Goal: Task Accomplishment & Management: Manage account settings

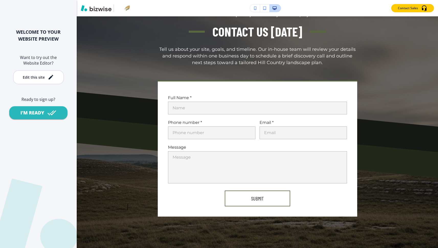
scroll to position [270, 0]
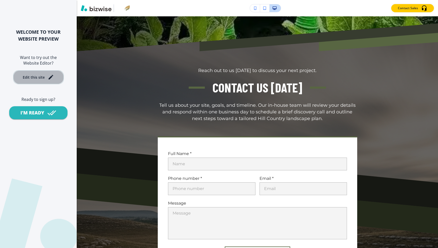
click at [47, 76] on div "Edit this site" at bounding box center [38, 77] width 31 height 6
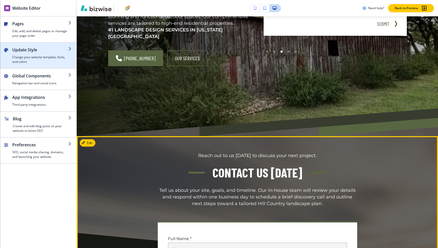
scroll to position [209, 0]
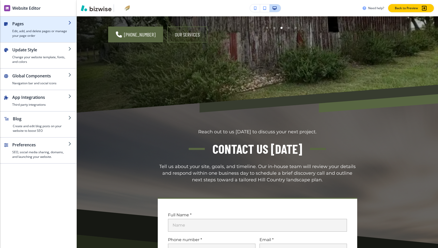
click at [47, 35] on h4 "Edit, add, and delete pages or manage your page order" at bounding box center [40, 33] width 56 height 9
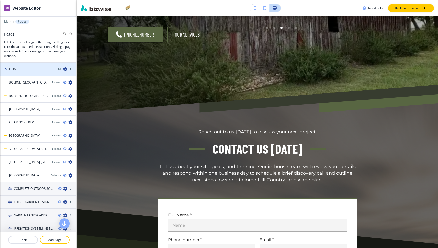
click at [38, 73] on div at bounding box center [38, 74] width 76 height 4
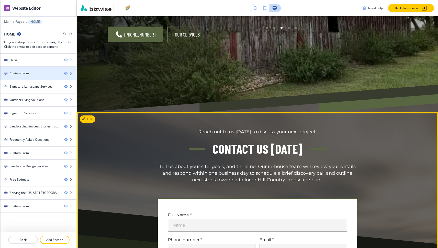
click at [31, 76] on div at bounding box center [38, 78] width 76 height 4
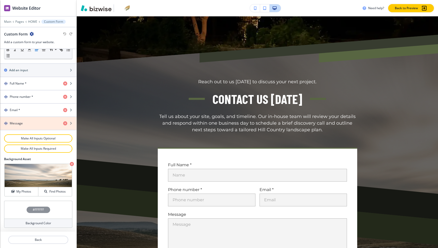
scroll to position [0, 0]
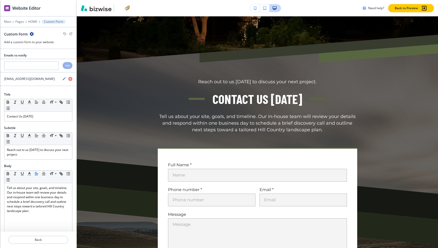
click at [33, 34] on icon "button" at bounding box center [32, 34] width 4 height 4
click at [41, 61] on p "Delete Section" at bounding box center [46, 61] width 26 height 5
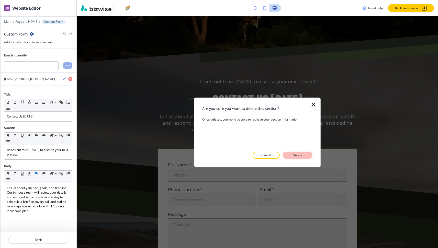
click at [294, 155] on p "Delete" at bounding box center [297, 155] width 12 height 5
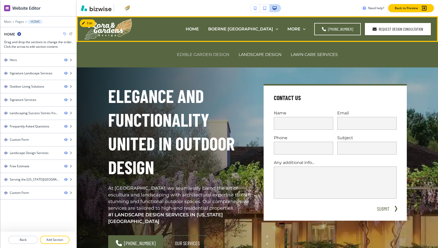
click at [203, 56] on p "EDIBLE GARDEN DESIGN" at bounding box center [203, 55] width 52 height 6
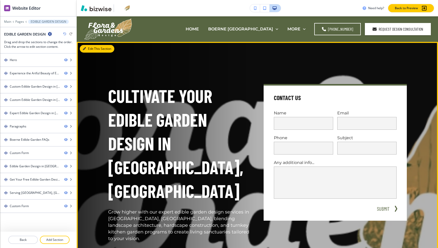
click at [88, 48] on button "Edit This Section" at bounding box center [97, 49] width 35 height 8
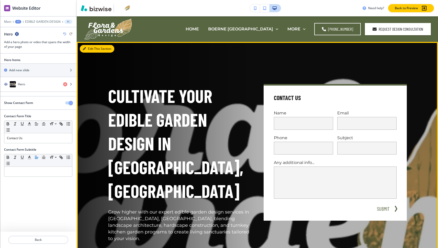
scroll to position [26, 0]
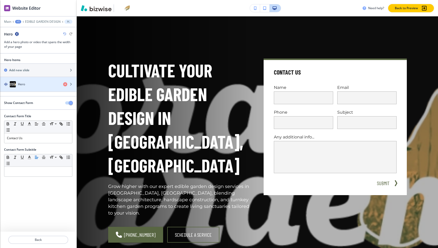
click at [28, 83] on div "Hero" at bounding box center [29, 84] width 59 height 6
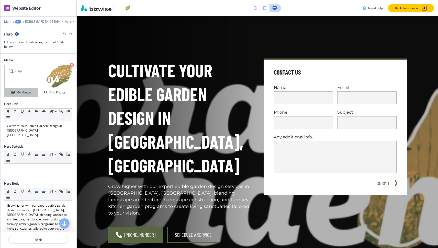
click at [27, 92] on h4 "My Photos" at bounding box center [23, 92] width 15 height 5
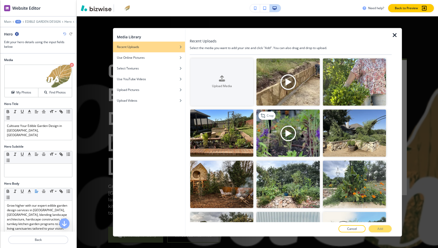
click at [308, 131] on img "button" at bounding box center [287, 133] width 63 height 47
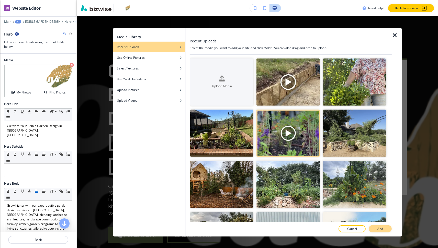
click at [377, 227] on p "Add" at bounding box center [380, 229] width 6 height 5
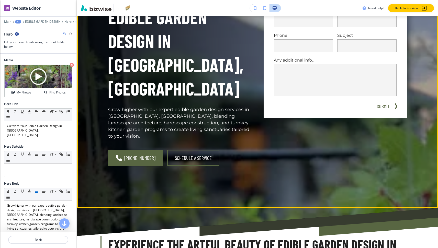
scroll to position [0, 0]
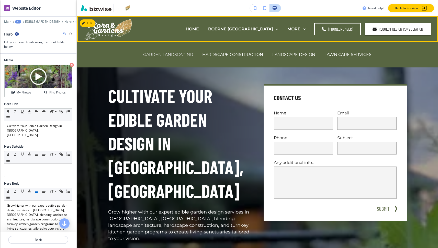
click at [177, 54] on p "GARDEN LANDSCAPING" at bounding box center [168, 55] width 50 height 6
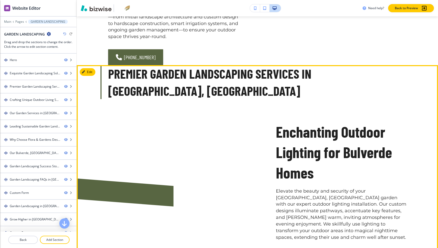
scroll to position [729, 0]
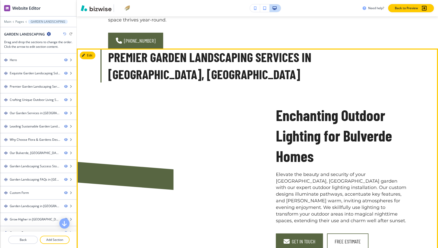
click at [169, 97] on div at bounding box center [155, 165] width 168 height 169
click at [89, 52] on button "Edit This Section" at bounding box center [97, 56] width 35 height 8
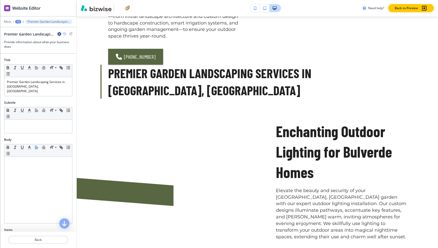
scroll to position [697, 0]
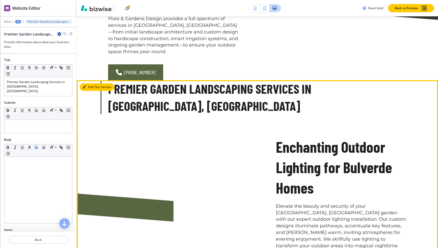
click at [87, 83] on button "Edit This Section" at bounding box center [97, 87] width 35 height 8
click at [85, 86] on icon "button" at bounding box center [84, 87] width 3 height 3
click at [92, 83] on button "Edit This Section" at bounding box center [97, 87] width 35 height 8
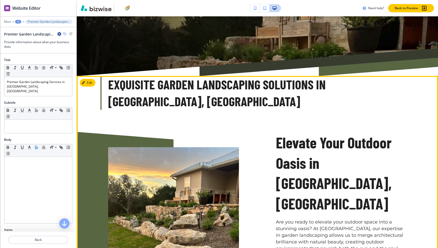
scroll to position [0, 0]
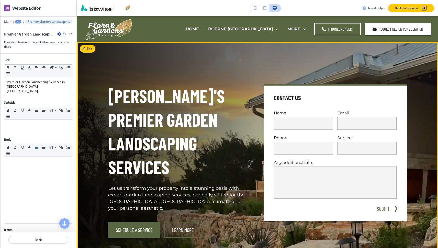
click at [159, 103] on h1 "Bulverde's Premier Garden Landscaping Services" at bounding box center [179, 131] width 143 height 95
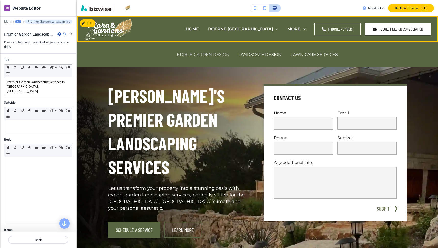
click at [202, 55] on p "EDIBLE GARDEN DESIGN" at bounding box center [203, 55] width 52 height 6
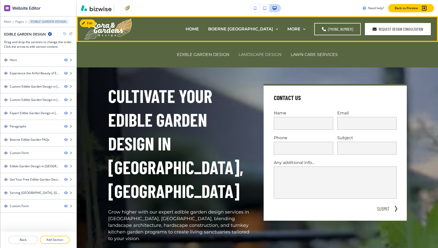
click at [249, 53] on p "LANDSCAPE DESIGN" at bounding box center [259, 55] width 43 height 6
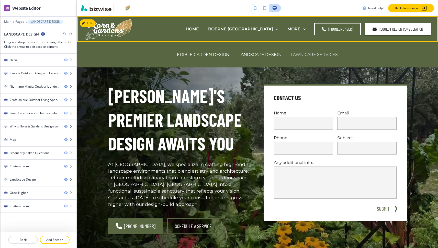
click at [302, 53] on p "LAWN CARE SERVICES" at bounding box center [314, 55] width 47 height 6
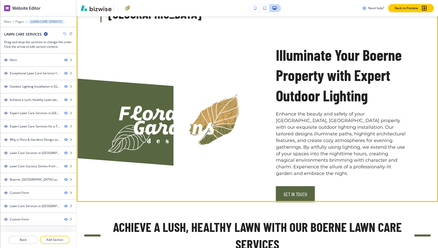
scroll to position [539, 0]
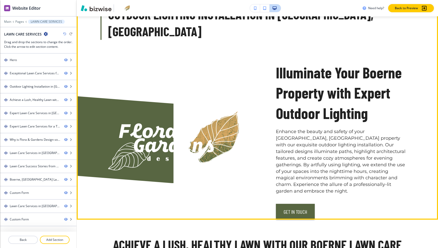
click at [89, 17] on button "Edit This Section" at bounding box center [97, 13] width 35 height 8
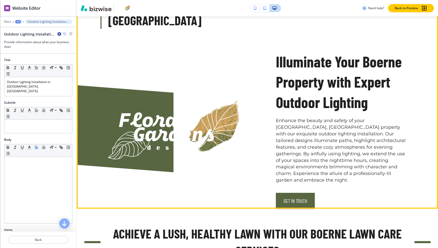
scroll to position [554, 0]
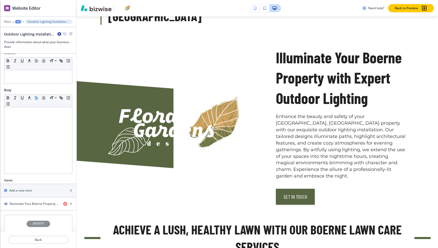
scroll to position [99, 0]
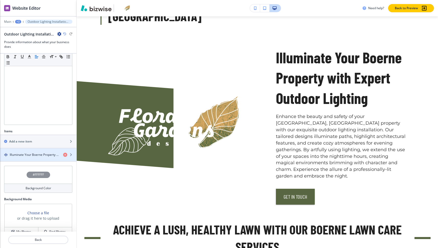
click at [37, 153] on h4 "Illuminate Your Boerne Property with Expert Outdoor Lighting" at bounding box center [34, 155] width 49 height 5
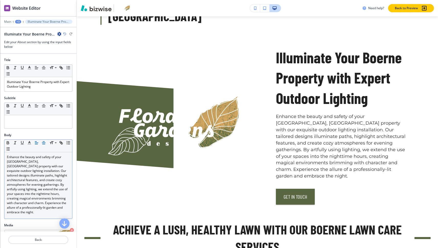
scroll to position [124, 0]
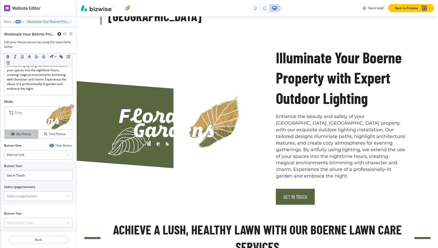
click at [25, 132] on button "My Photos" at bounding box center [22, 134] width 34 height 9
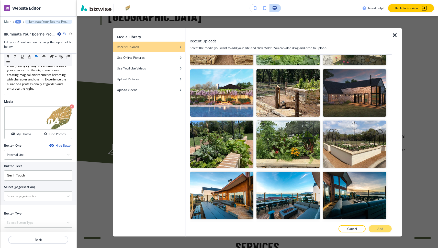
scroll to position [219, 0]
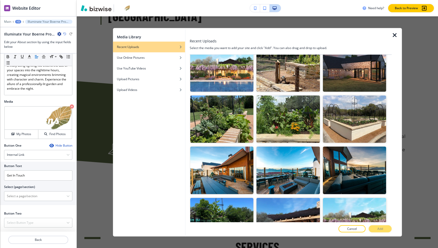
click at [362, 71] on img "button" at bounding box center [354, 67] width 63 height 47
click at [378, 228] on p "Add" at bounding box center [380, 229] width 6 height 5
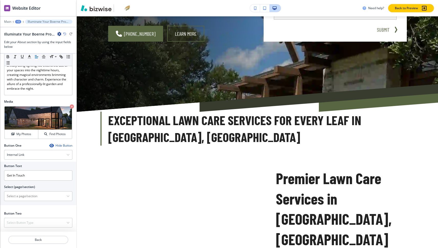
scroll to position [0, 0]
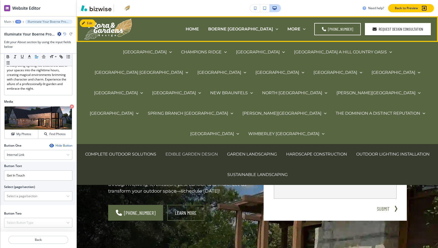
click at [200, 151] on p "EDIBLE GARDEN DESIGN" at bounding box center [191, 154] width 52 height 6
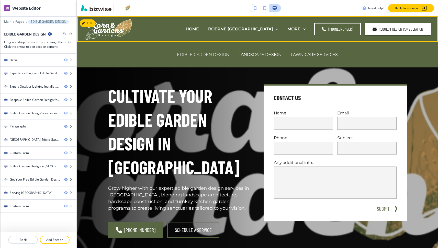
click at [197, 57] on p "EDIBLE GARDEN DESIGN" at bounding box center [203, 55] width 52 height 6
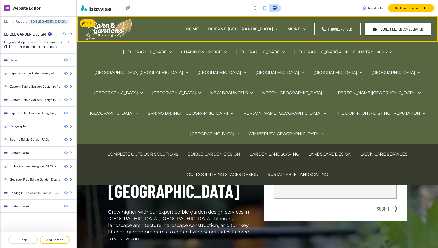
click at [219, 151] on p "EDIBLE GARDEN DESIGN" at bounding box center [214, 154] width 52 height 6
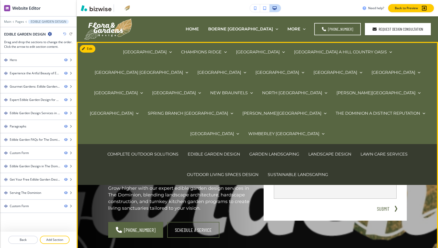
click at [162, 198] on p "Grow higher with our expert edible garden design services in The Dominion, blen…" at bounding box center [179, 198] width 143 height 27
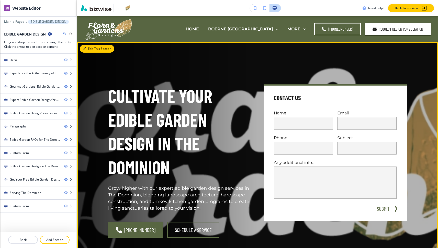
click at [89, 49] on button "Edit This Section" at bounding box center [97, 49] width 35 height 8
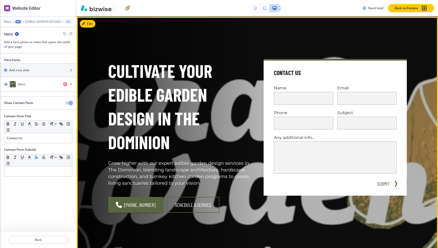
scroll to position [26, 0]
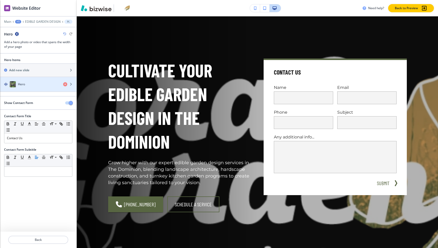
click at [39, 86] on div "Hero" at bounding box center [29, 84] width 59 height 6
click at [50, 83] on div "Hero" at bounding box center [29, 84] width 59 height 6
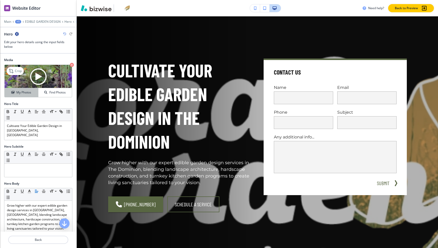
click at [34, 92] on div "My Photos" at bounding box center [21, 92] width 33 height 5
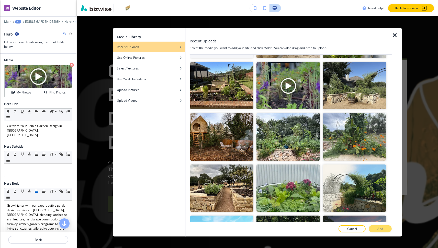
scroll to position [0, 0]
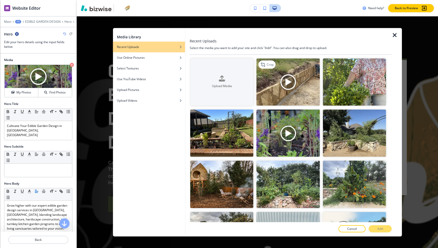
click at [304, 86] on img "button" at bounding box center [287, 81] width 63 height 47
click at [383, 230] on button "Add" at bounding box center [380, 228] width 23 height 7
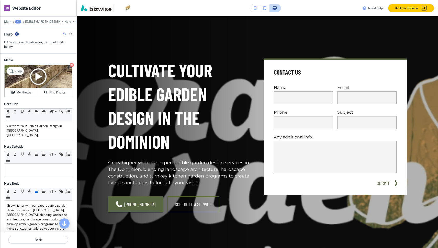
click at [71, 64] on icon "button" at bounding box center [72, 65] width 4 height 4
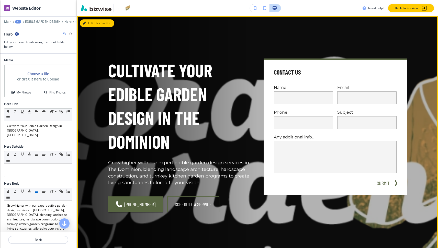
click at [93, 24] on button "Edit This Section" at bounding box center [97, 23] width 35 height 8
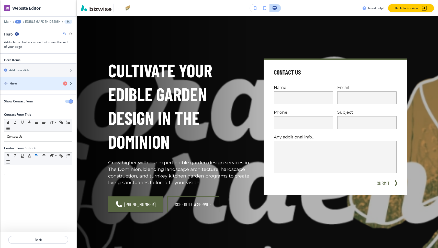
click at [35, 86] on div "Hero" at bounding box center [29, 83] width 59 height 5
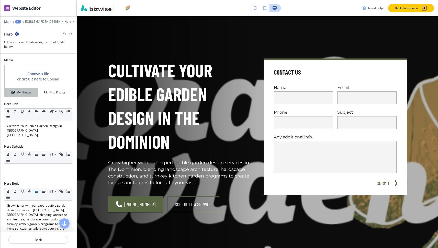
click at [21, 92] on h4 "My Photos" at bounding box center [23, 92] width 15 height 5
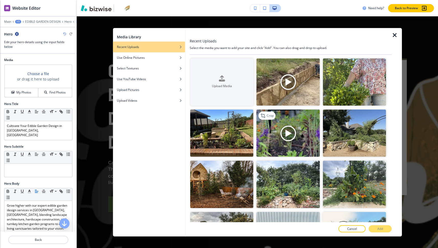
click at [284, 119] on img "button" at bounding box center [287, 133] width 63 height 47
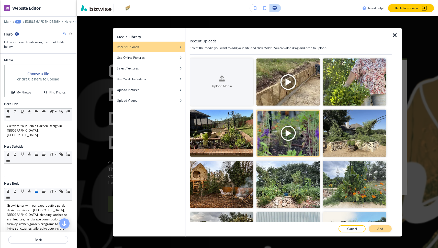
click at [386, 227] on button "Add" at bounding box center [380, 228] width 23 height 7
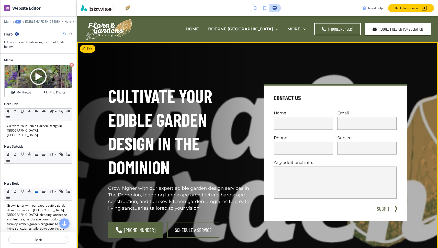
click at [89, 51] on button "Edit" at bounding box center [88, 49] width 16 height 8
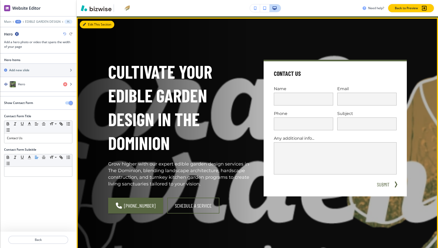
scroll to position [26, 0]
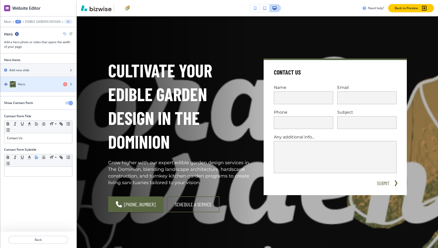
click at [27, 89] on div "button" at bounding box center [38, 89] width 76 height 4
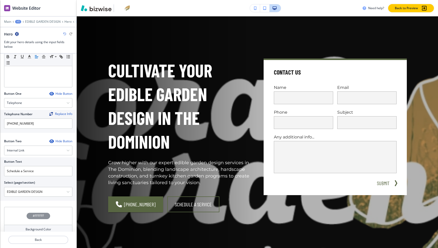
scroll to position [182, 0]
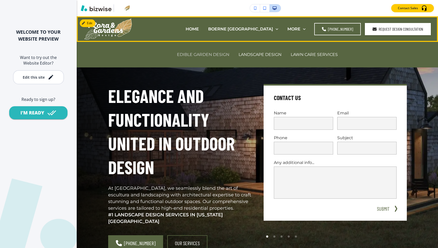
click at [195, 54] on p "EDIBLE GARDEN DESIGN" at bounding box center [203, 55] width 52 height 6
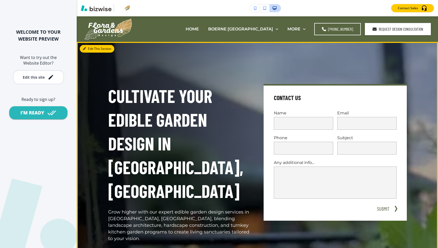
click at [91, 48] on button "Edit This Section" at bounding box center [97, 49] width 35 height 8
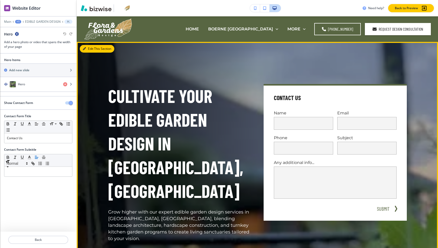
click at [86, 49] on div "Edit This Section Cultivate Your Edible Garden Design in Boerne, TX Grow higher…" at bounding box center [257, 176] width 361 height 269
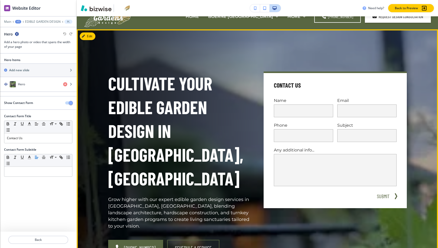
scroll to position [26, 0]
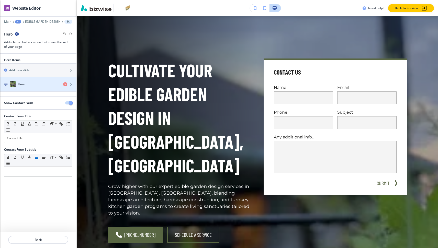
click at [20, 89] on div "button" at bounding box center [38, 89] width 76 height 4
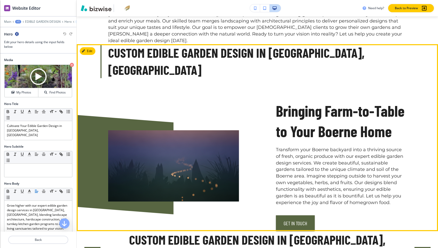
scroll to position [0, 0]
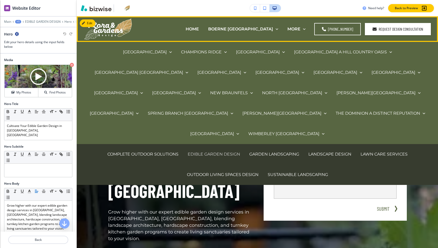
click at [200, 151] on p "EDIBLE GARDEN DESIGN" at bounding box center [214, 154] width 52 height 6
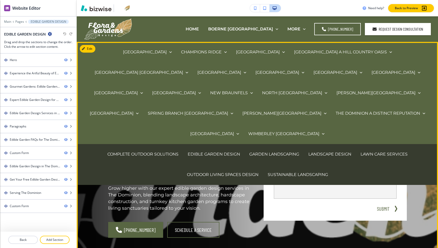
click at [169, 204] on p "Grow higher with our expert edible garden design services in The Dominion, blen…" at bounding box center [179, 198] width 143 height 27
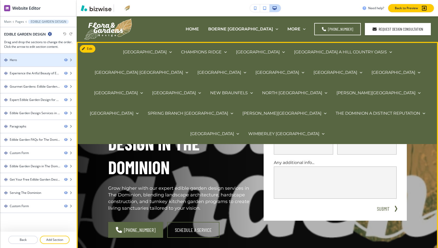
click at [37, 59] on div "Hero" at bounding box center [30, 60] width 60 height 5
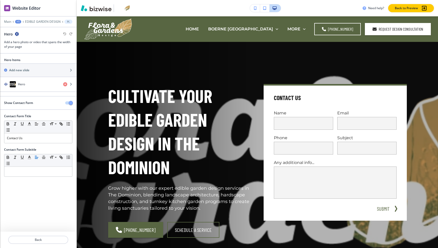
scroll to position [26, 0]
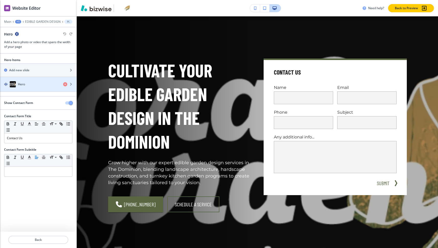
click at [34, 81] on div "Hero" at bounding box center [29, 84] width 59 height 6
click at [40, 82] on div "Hero" at bounding box center [29, 84] width 59 height 6
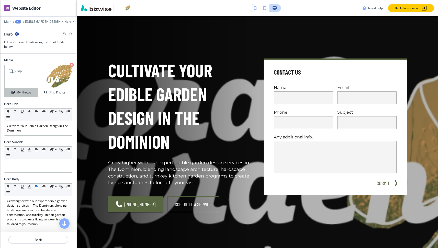
click at [28, 92] on h4 "My Photos" at bounding box center [23, 92] width 15 height 5
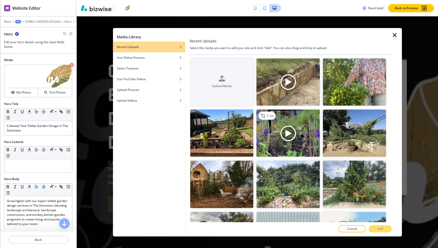
click at [300, 117] on img "button" at bounding box center [287, 133] width 63 height 47
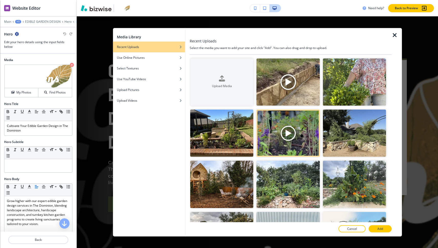
click at [379, 231] on p "Add" at bounding box center [380, 229] width 6 height 5
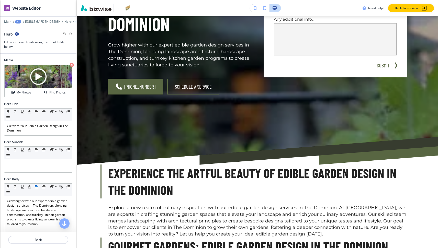
scroll to position [0, 0]
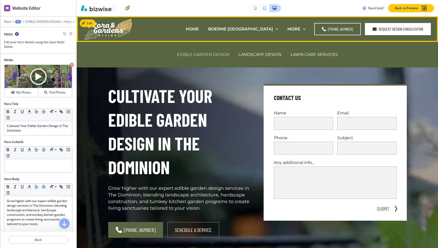
click at [207, 57] on p "EDIBLE GARDEN DESIGN" at bounding box center [203, 55] width 52 height 6
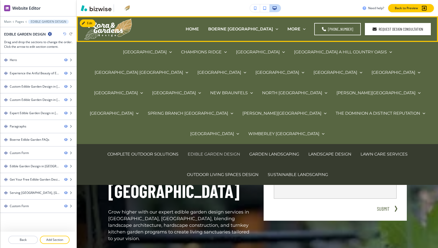
click at [213, 151] on p "EDIBLE GARDEN DESIGN" at bounding box center [214, 154] width 52 height 6
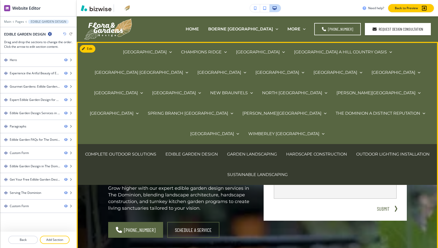
click at [229, 177] on h1 "Cultivate Your Edible Garden Design in The Dominion" at bounding box center [179, 131] width 143 height 95
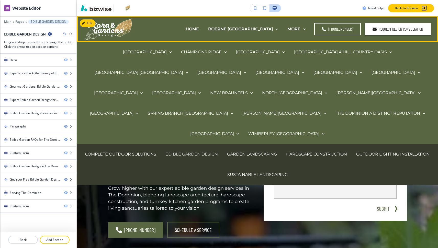
click at [212, 151] on p "EDIBLE GARDEN DESIGN" at bounding box center [191, 154] width 52 height 6
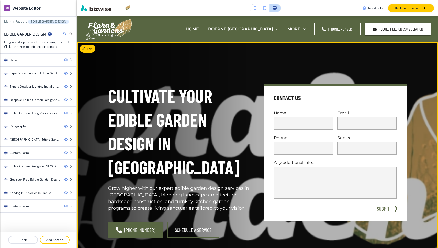
click at [174, 180] on div "Cultivate Your Edible Garden Design in Waterford Heights Grow higher with our e…" at bounding box center [179, 148] width 143 height 128
click at [83, 49] on icon "button" at bounding box center [84, 48] width 3 height 3
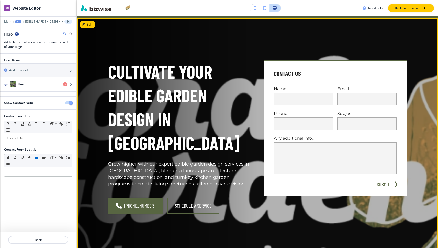
scroll to position [26, 0]
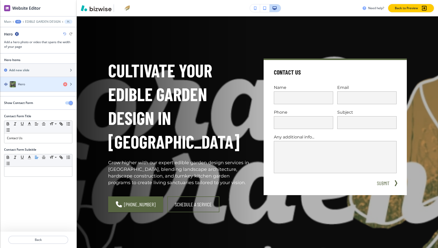
click at [36, 85] on div "Hero" at bounding box center [29, 84] width 59 height 6
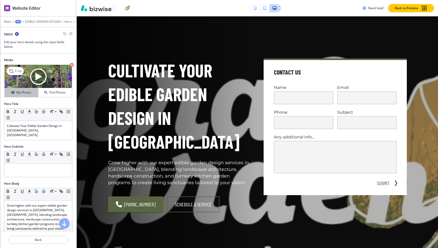
click at [29, 91] on h4 "My Photos" at bounding box center [23, 92] width 15 height 5
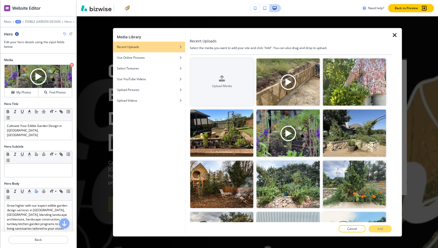
click at [94, 54] on div "Media Library Recent Uploads Use Online Pictures Select Textures Use YouTube Vi…" at bounding box center [257, 132] width 361 height 232
click at [99, 54] on div "Media Library Recent Uploads Use Online Pictures Select Textures Use YouTube Vi…" at bounding box center [257, 132] width 361 height 232
click at [399, 38] on div at bounding box center [397, 132] width 10 height 209
click at [401, 38] on div at bounding box center [397, 132] width 10 height 209
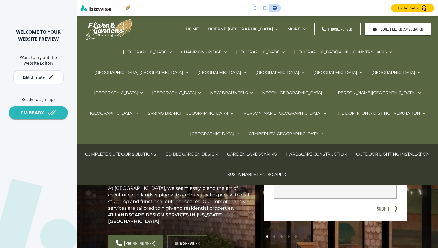
click at [204, 151] on p "EDIBLE GARDEN DESIGN" at bounding box center [191, 154] width 52 height 6
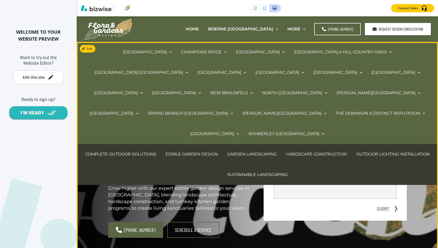
click at [191, 176] on h1 "Cultivate Your Edible Garden Design in [GEOGRAPHIC_DATA]" at bounding box center [179, 131] width 143 height 95
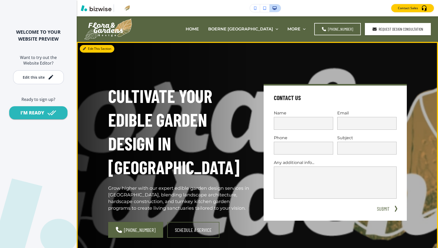
click at [89, 47] on button "Edit This Section" at bounding box center [97, 49] width 35 height 8
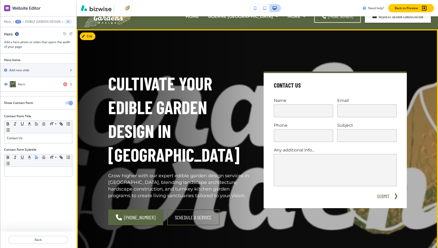
scroll to position [26, 0]
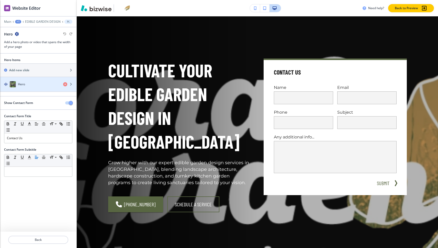
click at [35, 84] on div "Hero" at bounding box center [29, 84] width 59 height 6
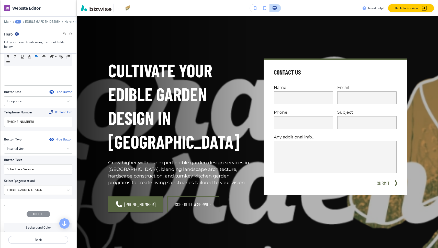
scroll to position [0, 0]
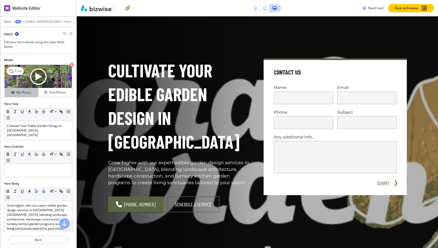
click at [24, 93] on h4 "My Photos" at bounding box center [23, 92] width 15 height 5
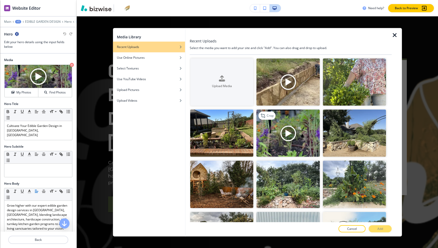
click at [294, 127] on img "button" at bounding box center [287, 133] width 63 height 47
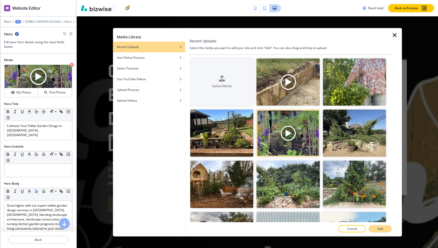
click at [381, 227] on p "Add" at bounding box center [380, 229] width 6 height 5
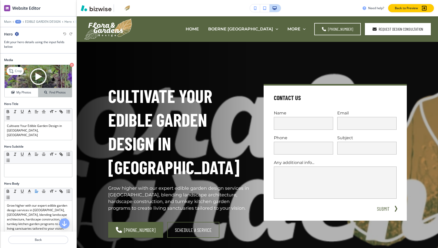
click at [49, 92] on div "Find Photos" at bounding box center [54, 92] width 33 height 5
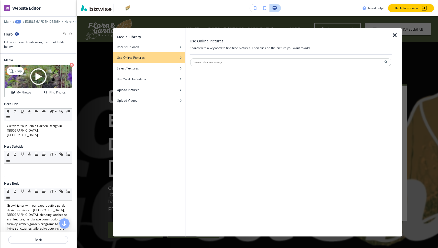
click at [74, 66] on icon "button" at bounding box center [72, 65] width 4 height 4
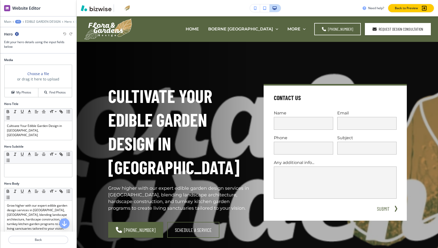
click at [68, 61] on h2 "Media" at bounding box center [38, 60] width 68 height 5
click at [51, 22] on p "EDIBLE GARDEN DESIGN" at bounding box center [43, 22] width 36 height 4
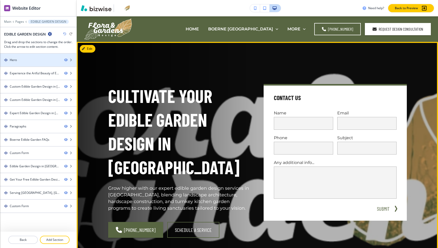
click at [36, 63] on div at bounding box center [38, 64] width 76 height 4
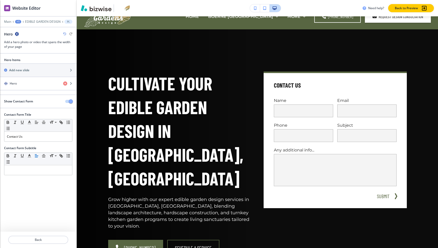
scroll to position [26, 0]
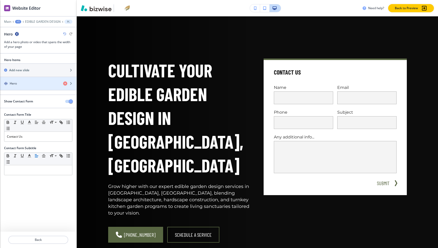
click at [32, 80] on div "button" at bounding box center [38, 79] width 76 height 4
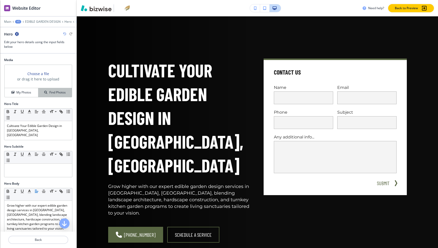
click at [50, 91] on h4 "Find Photos" at bounding box center [57, 92] width 16 height 5
click at [28, 96] on button "My Photos" at bounding box center [22, 92] width 34 height 9
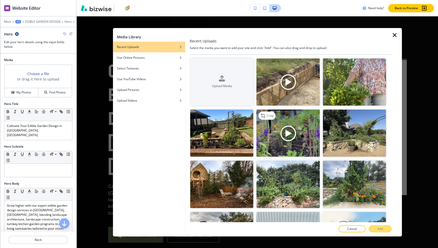
click at [298, 125] on img "button" at bounding box center [287, 133] width 63 height 47
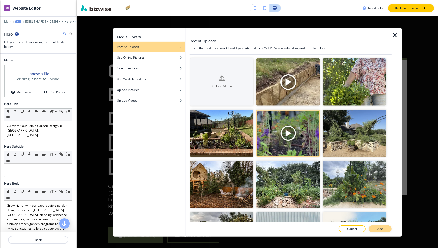
click at [388, 228] on button "Add" at bounding box center [380, 228] width 23 height 7
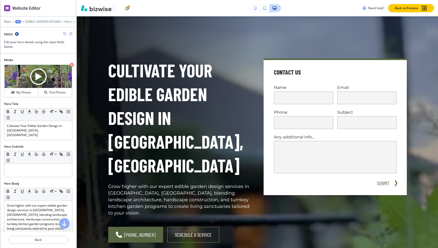
scroll to position [0, 0]
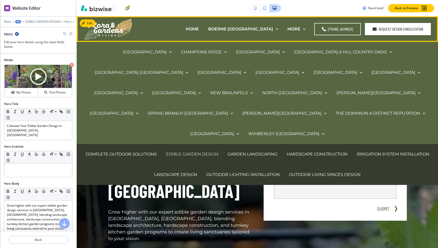
click at [189, 151] on p "EDIBLE GARDEN DESIGN" at bounding box center [192, 154] width 52 height 6
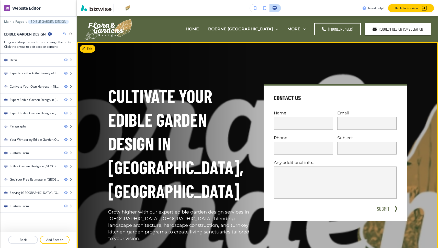
click at [182, 209] on p "Grow higher with our expert edible garden design services in Wimberley, TX, ble…" at bounding box center [179, 225] width 143 height 33
click at [89, 50] on button "Edit This Section" at bounding box center [97, 49] width 35 height 8
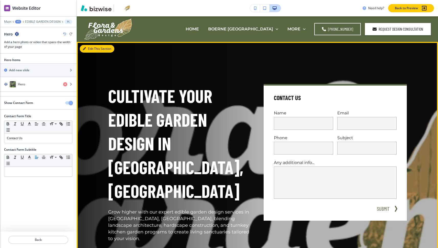
scroll to position [26, 0]
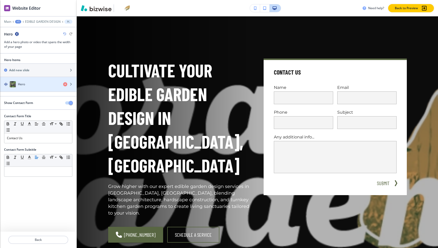
click at [39, 85] on div "Hero" at bounding box center [29, 84] width 59 height 6
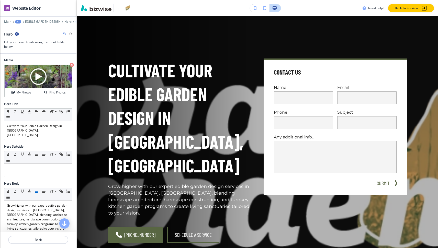
click at [101, 56] on div "Cultivate Your Edible Garden Design in Wimberley, TX Grow higher with our exper…" at bounding box center [173, 144] width 155 height 197
click at [6, 23] on p "Main" at bounding box center [7, 22] width 7 height 4
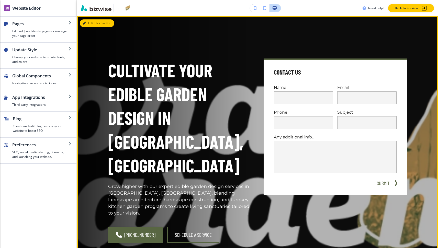
click at [86, 21] on button "Edit This Section" at bounding box center [97, 23] width 35 height 8
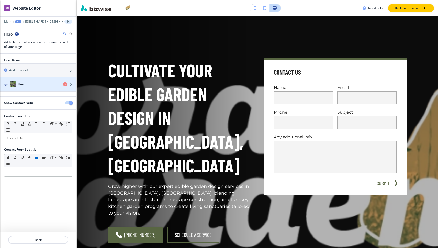
click at [32, 89] on div "button" at bounding box center [38, 89] width 76 height 4
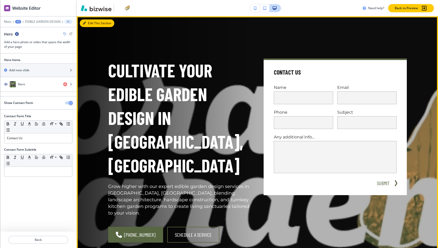
click at [93, 21] on button "Edit This Section" at bounding box center [97, 23] width 35 height 8
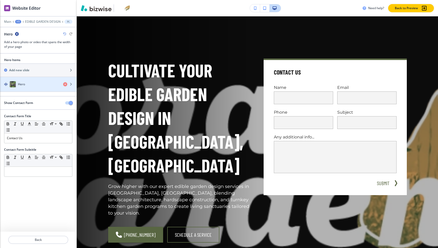
click at [58, 83] on div "Hero" at bounding box center [29, 84] width 59 height 6
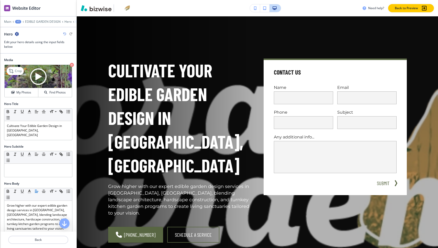
click at [71, 66] on icon "button" at bounding box center [72, 65] width 4 height 4
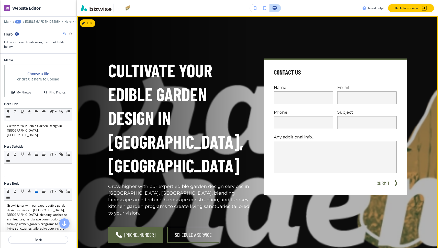
click at [96, 62] on div "Cultivate Your Edible Garden Design in Wimberley, TX Grow higher with our exper…" at bounding box center [173, 144] width 155 height 197
click at [93, 23] on button "Edit This Section" at bounding box center [97, 23] width 35 height 8
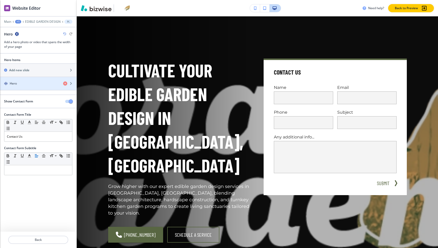
click at [22, 82] on div "Hero" at bounding box center [29, 83] width 59 height 5
click at [27, 82] on div "Hero" at bounding box center [29, 83] width 59 height 5
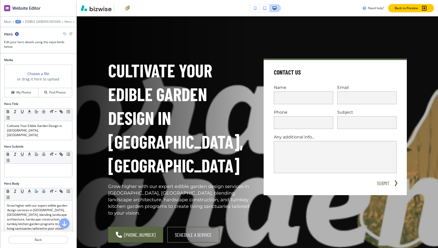
click at [27, 82] on div "Choose a file or drag it here to upload" at bounding box center [38, 76] width 67 height 23
click at [32, 92] on div "My Photos" at bounding box center [21, 92] width 33 height 5
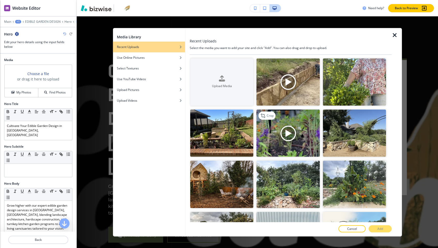
click at [275, 124] on img "button" at bounding box center [287, 133] width 63 height 47
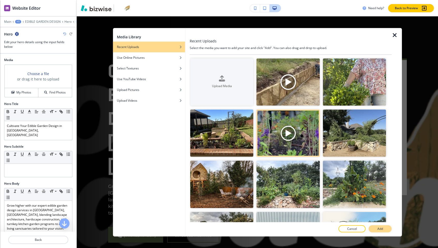
click at [375, 228] on button "Add" at bounding box center [380, 228] width 23 height 7
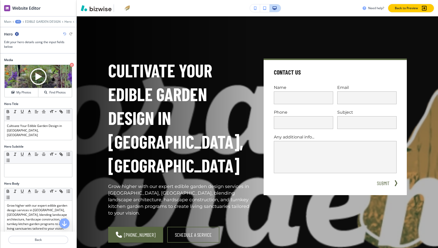
click at [175, 116] on h1 "Cultivate Your Edible Garden Design in Wimberley, TX" at bounding box center [179, 118] width 143 height 119
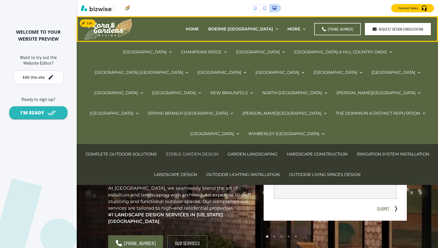
click at [186, 151] on p "EDIBLE GARDEN DESIGN" at bounding box center [192, 154] width 52 height 6
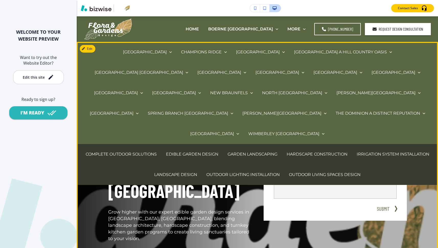
click at [148, 183] on div "Cultivate Your Edible Garden Design in Wimberley, TX Grow higher with our exper…" at bounding box center [179, 163] width 143 height 158
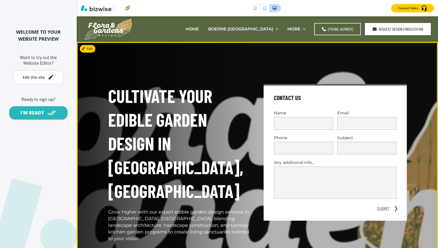
click at [91, 49] on button "Edit" at bounding box center [88, 49] width 16 height 8
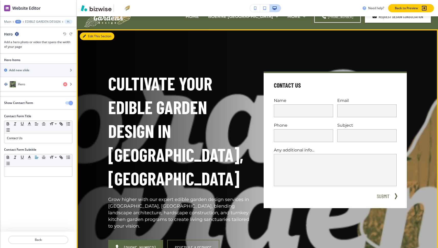
scroll to position [26, 0]
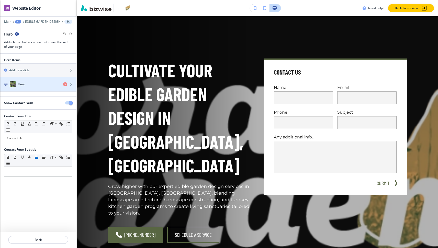
click at [35, 86] on div "Hero" at bounding box center [29, 84] width 59 height 6
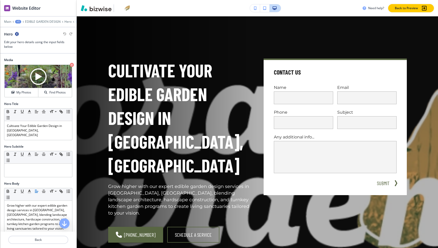
click at [18, 20] on div "+1" at bounding box center [18, 22] width 6 height 4
click at [22, 29] on p "Pages" at bounding box center [31, 30] width 26 height 5
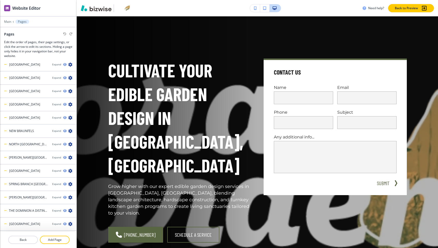
scroll to position [243, 0]
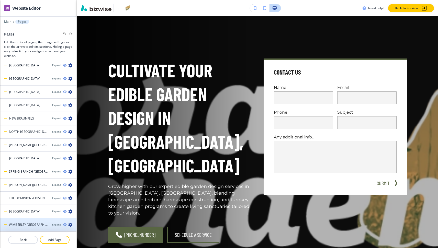
click at [32, 223] on div "WIMBERLEY [GEOGRAPHIC_DATA]" at bounding box center [24, 225] width 48 height 5
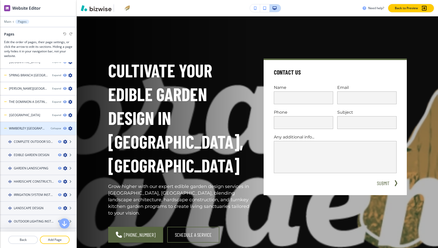
scroll to position [349, 0]
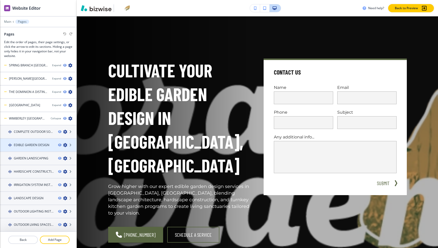
click at [31, 146] on h4 "EDIBLE GARDEN DESIGN" at bounding box center [32, 145] width 36 height 5
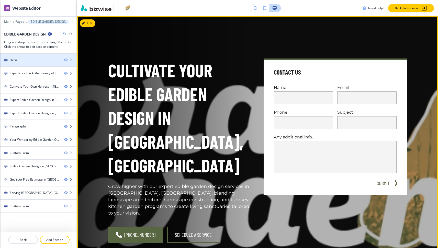
click at [29, 61] on div "Hero" at bounding box center [30, 60] width 60 height 5
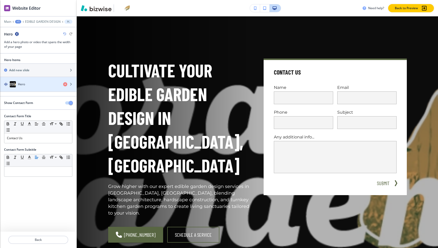
click at [31, 86] on div "Hero" at bounding box center [29, 84] width 59 height 6
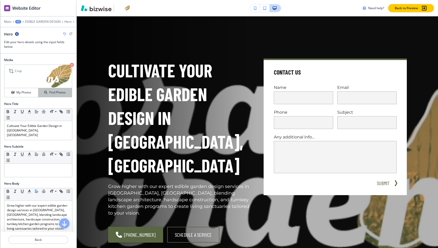
click at [52, 92] on h4 "Find Photos" at bounding box center [57, 92] width 16 height 5
click at [28, 89] on button "My Photos" at bounding box center [22, 92] width 34 height 9
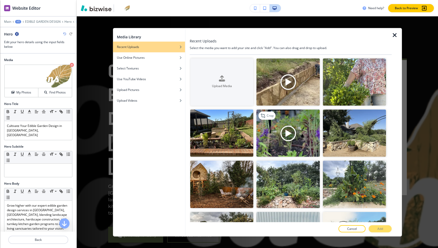
click at [308, 119] on img "button" at bounding box center [287, 133] width 63 height 47
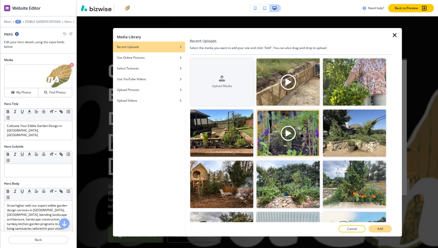
click at [380, 227] on p "Add" at bounding box center [380, 229] width 6 height 5
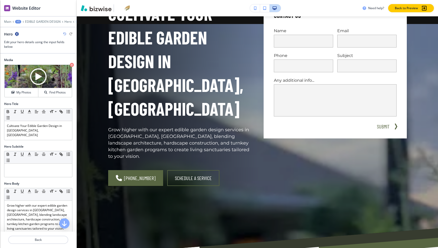
scroll to position [0, 0]
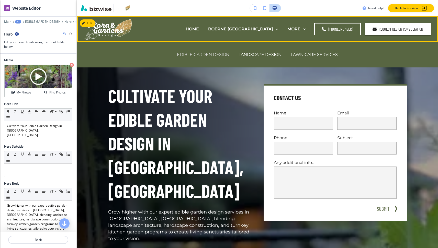
click at [208, 57] on p "EDIBLE GARDEN DESIGN" at bounding box center [203, 55] width 52 height 6
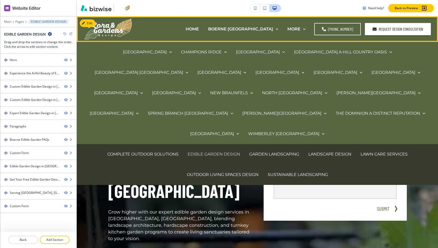
click at [211, 151] on p "EDIBLE GARDEN DESIGN" at bounding box center [214, 154] width 52 height 6
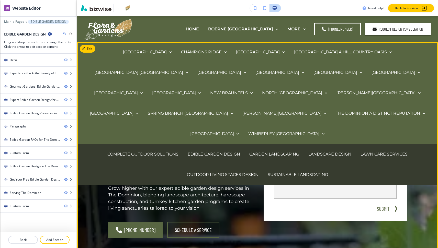
click at [208, 180] on div "Cultivate Your Edible Garden Design in The Dominion Grow higher with our expert…" at bounding box center [179, 148] width 143 height 128
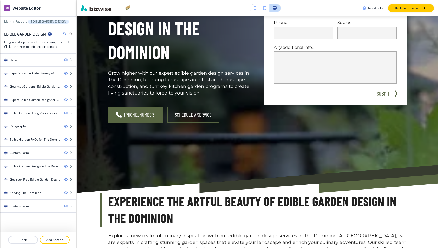
scroll to position [25, 0]
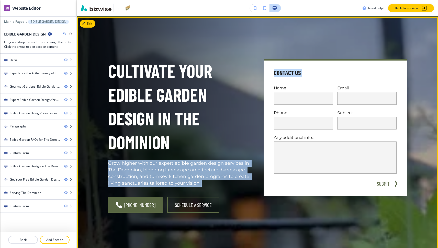
drag, startPoint x: 259, startPoint y: 83, endPoint x: 250, endPoint y: 133, distance: 51.5
click at [250, 133] on div "Cultivate Your Edible Garden Design in The Dominion Grow higher with our expert…" at bounding box center [251, 129] width 311 height 207
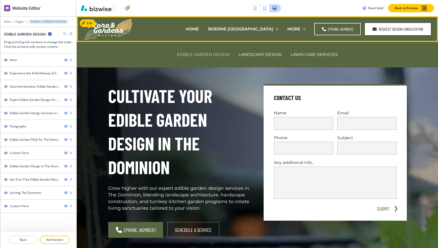
click at [204, 57] on p "EDIBLE GARDEN DESIGN" at bounding box center [203, 55] width 52 height 6
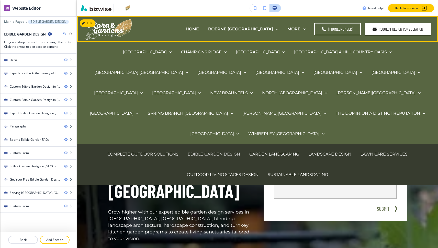
click at [205, 151] on p "EDIBLE GARDEN DESIGN" at bounding box center [214, 154] width 52 height 6
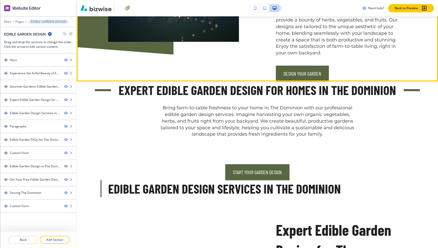
scroll to position [509, 0]
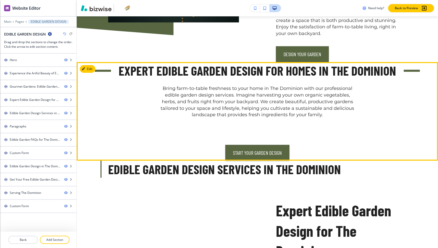
click at [225, 79] on h3 "Expert Edible Garden Design for Homes in The Dominion" at bounding box center [257, 70] width 277 height 17
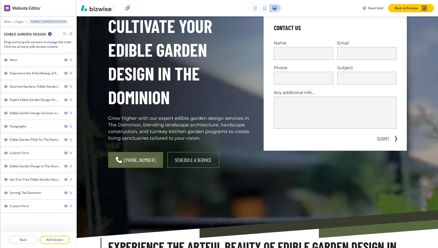
scroll to position [0, 0]
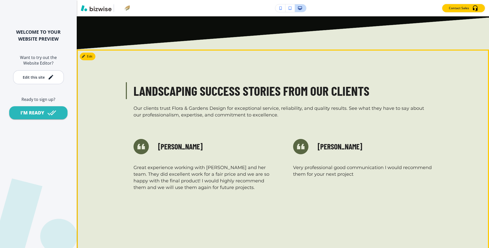
scroll to position [1445, 0]
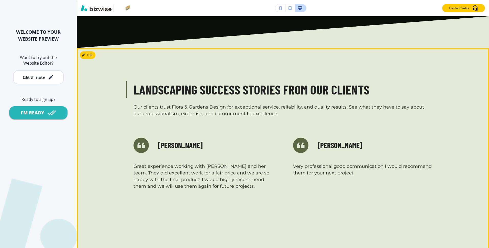
click at [252, 81] on h3 "Landscaping Success Stories from Our Clients" at bounding box center [282, 89] width 299 height 17
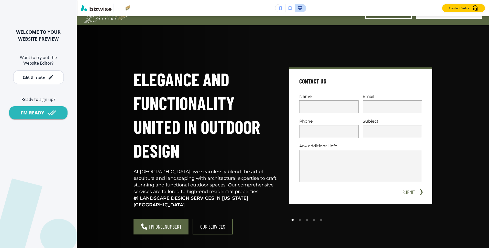
scroll to position [0, 0]
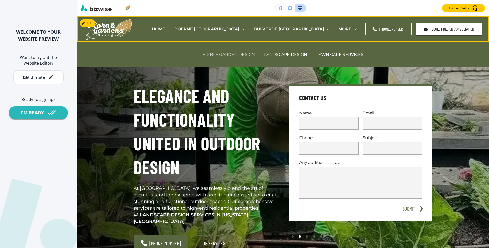
click at [223, 55] on p "EDIBLE GARDEN DESIGN" at bounding box center [228, 55] width 52 height 6
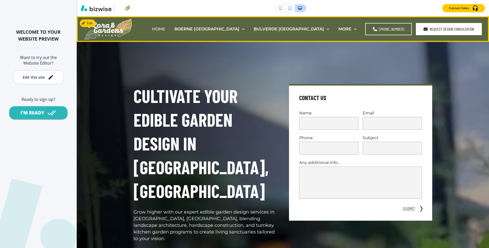
click at [165, 28] on p "HOME" at bounding box center [158, 29] width 13 height 6
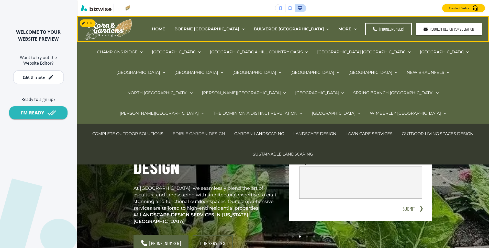
click at [200, 131] on p "EDIBLE GARDEN DESIGN" at bounding box center [199, 134] width 52 height 6
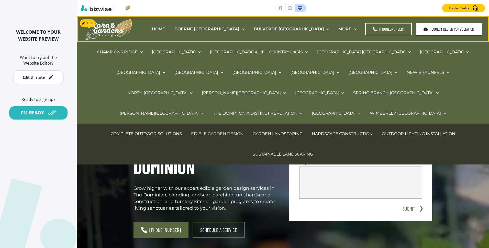
click at [227, 131] on p "EDIBLE GARDEN DESIGN" at bounding box center [217, 134] width 52 height 6
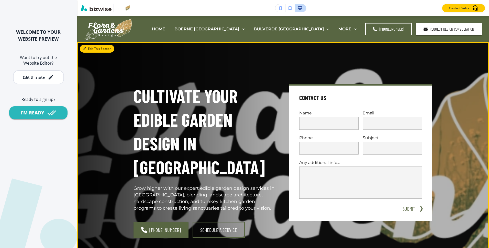
click at [89, 49] on button "Edit This Section" at bounding box center [97, 49] width 35 height 8
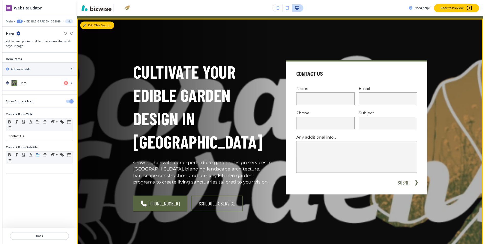
scroll to position [26, 0]
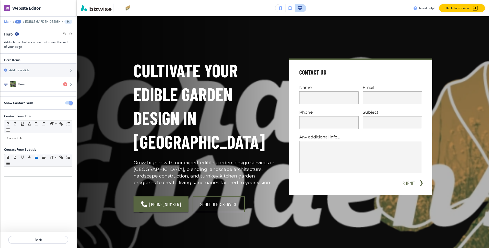
click at [8, 22] on p "Main" at bounding box center [7, 22] width 7 height 4
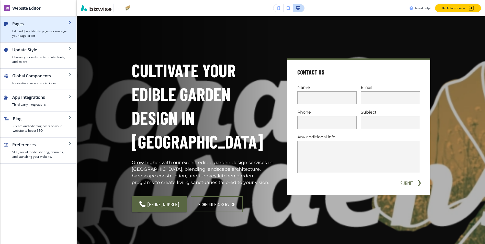
click at [18, 23] on h2 "Pages" at bounding box center [40, 24] width 56 height 6
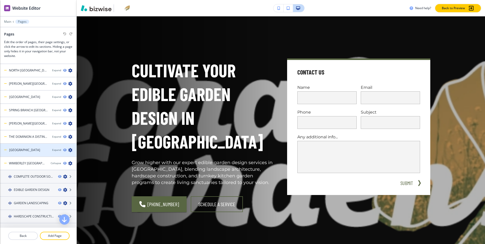
scroll to position [303, 0]
click at [29, 149] on div at bounding box center [38, 147] width 76 height 4
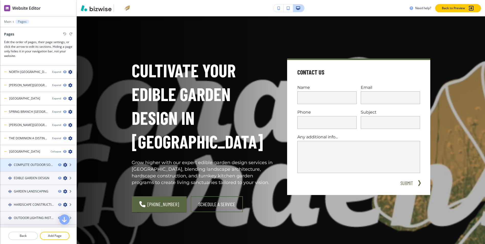
scroll to position [322, 0]
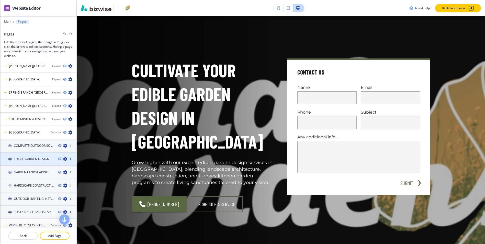
click at [34, 162] on div at bounding box center [38, 164] width 76 height 4
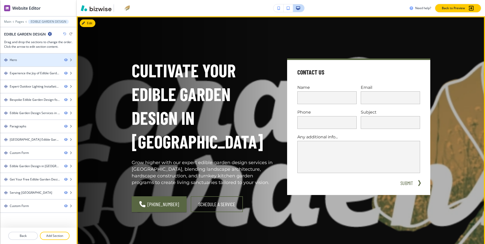
click at [22, 63] on div at bounding box center [38, 64] width 76 height 4
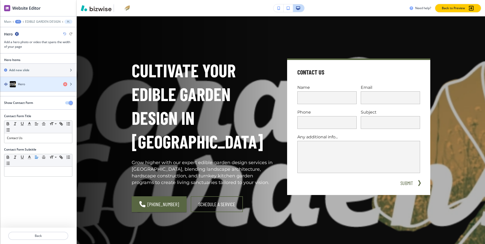
click at [31, 88] on div "button" at bounding box center [38, 89] width 76 height 4
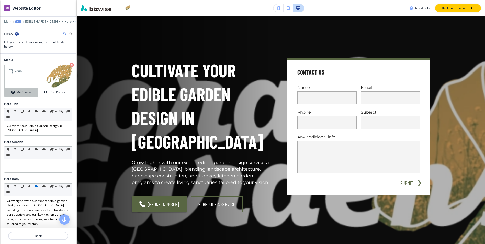
click at [25, 93] on h4 "My Photos" at bounding box center [23, 92] width 15 height 5
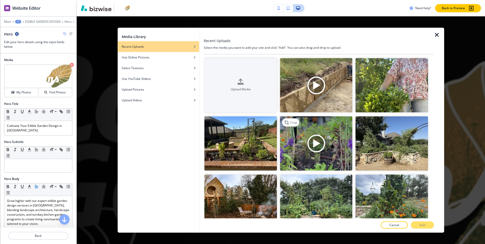
click at [301, 137] on img "button" at bounding box center [316, 143] width 73 height 54
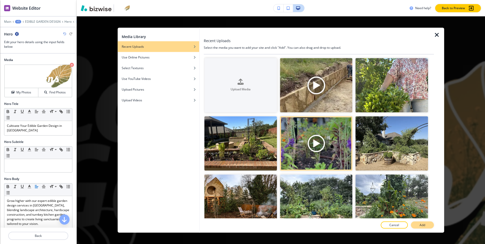
click at [423, 224] on p "Add" at bounding box center [422, 225] width 6 height 5
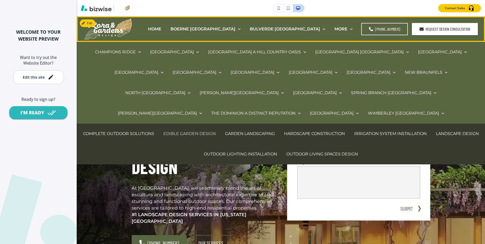
click at [192, 131] on p "EDIBLE GARDEN DESIGN" at bounding box center [189, 134] width 52 height 6
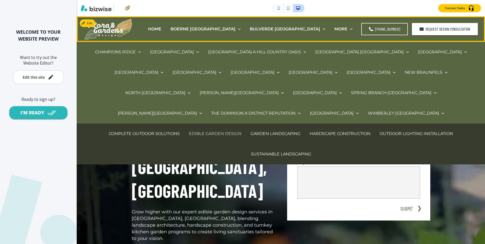
click at [211, 131] on p "EDIBLE GARDEN DESIGN" at bounding box center [215, 134] width 52 height 6
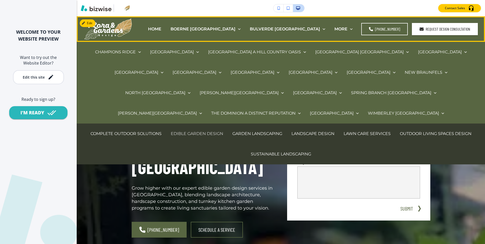
click at [209, 131] on p "EDIBLE GARDEN DESIGN" at bounding box center [197, 134] width 52 height 6
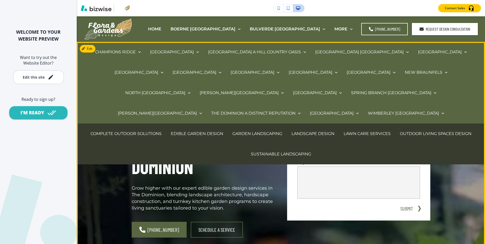
click at [191, 157] on h1 "Cultivate Your Edible Garden Design in The Dominion" at bounding box center [203, 131] width 143 height 95
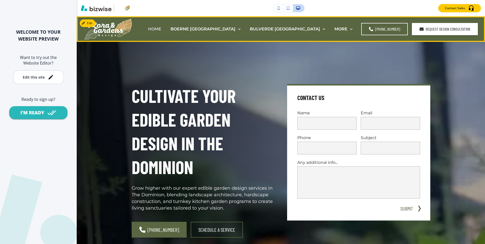
click at [161, 31] on p "HOME" at bounding box center [154, 29] width 13 height 6
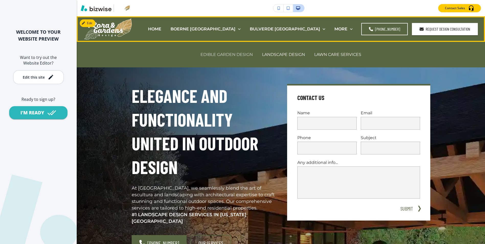
click at [228, 56] on p "EDIBLE GARDEN DESIGN" at bounding box center [226, 55] width 52 height 6
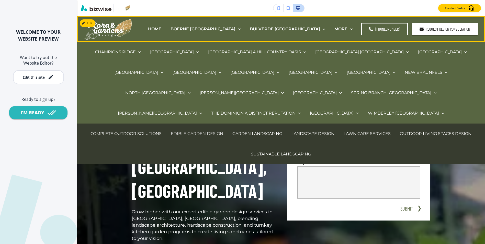
click at [212, 131] on p "EDIBLE GARDEN DESIGN" at bounding box center [197, 134] width 52 height 6
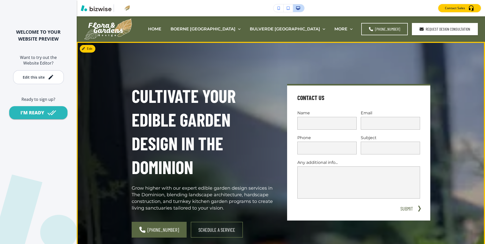
click at [240, 181] on div "Cultivate Your Edible Garden Design in The Dominion Grow higher with our expert…" at bounding box center [203, 148] width 143 height 128
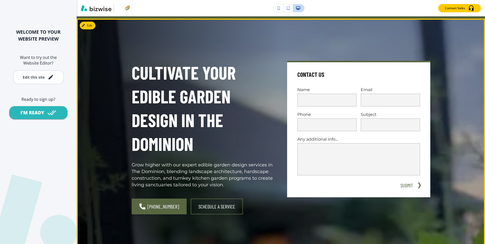
scroll to position [43, 0]
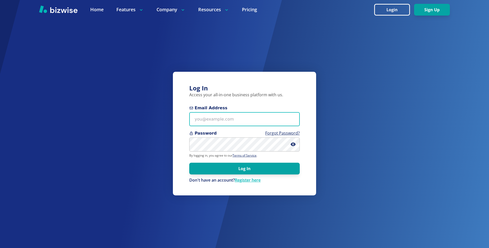
click at [226, 117] on input "Email Address" at bounding box center [244, 119] width 110 height 14
paste input "[EMAIL_ADDRESS][DOMAIN_NAME]"
type input "[EMAIL_ADDRESS][DOMAIN_NAME]"
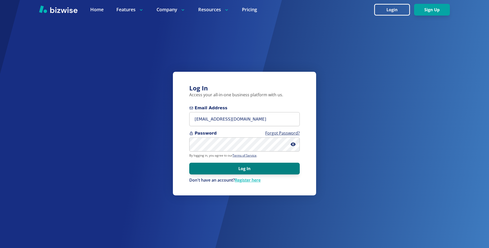
click at [249, 172] on button "Log In" at bounding box center [244, 169] width 110 height 12
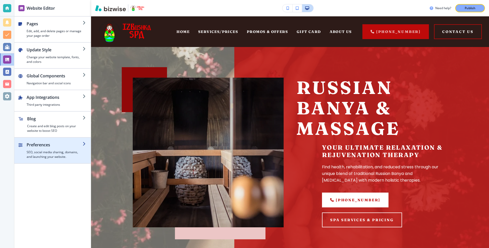
click at [36, 148] on h2 "Preferences" at bounding box center [55, 145] width 56 height 6
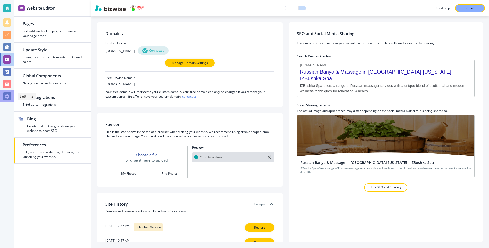
click at [6, 96] on div at bounding box center [7, 96] width 8 height 8
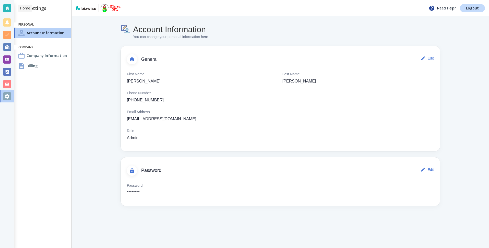
click at [6, 7] on div at bounding box center [7, 8] width 8 height 8
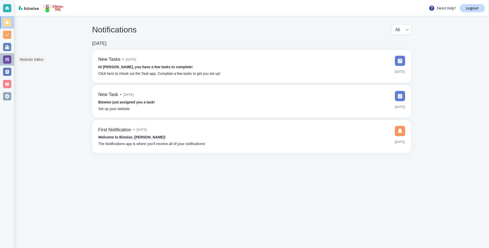
click at [8, 65] on div at bounding box center [7, 59] width 14 height 12
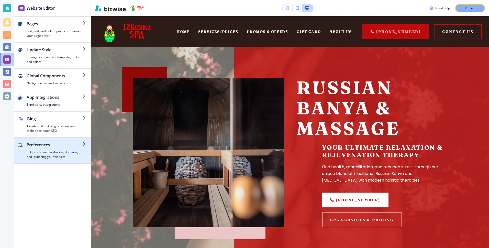
click at [45, 139] on div "button" at bounding box center [52, 140] width 76 height 4
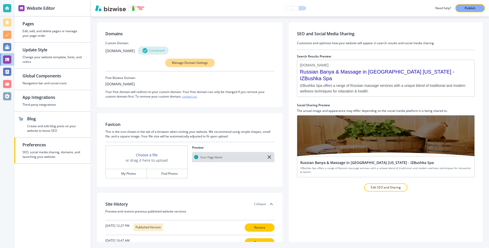
click at [199, 65] on button "Manage Domain Settings" at bounding box center [189, 63] width 49 height 8
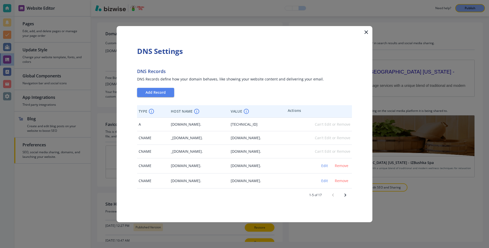
click at [345, 193] on icon "Next page" at bounding box center [345, 195] width 6 height 6
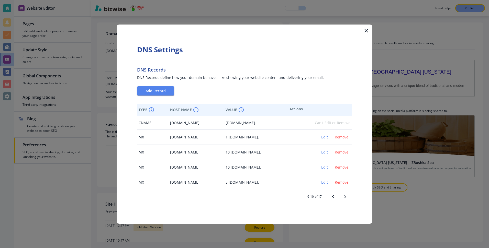
click at [345, 193] on button "Next page" at bounding box center [345, 197] width 12 height 12
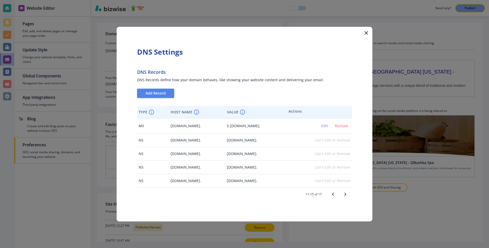
click at [345, 193] on icon "Next page" at bounding box center [345, 194] width 6 height 6
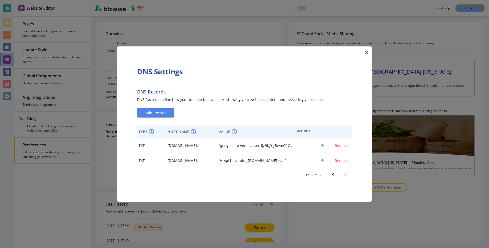
click at [335, 177] on icon "Previous page" at bounding box center [333, 175] width 6 height 6
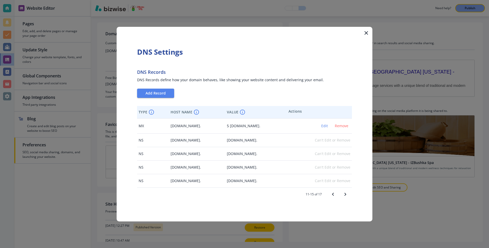
click at [334, 192] on icon "Previous page" at bounding box center [333, 194] width 6 height 6
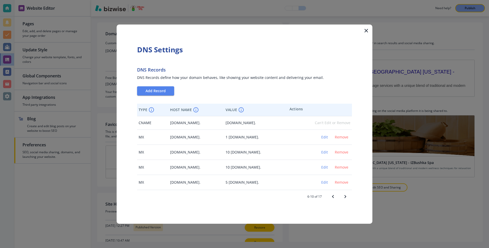
click at [334, 192] on button "Previous page" at bounding box center [333, 197] width 12 height 12
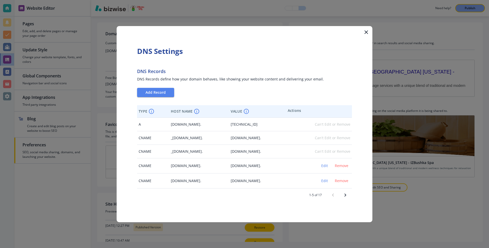
drag, startPoint x: 205, startPoint y: 183, endPoint x: 163, endPoint y: 181, distance: 43.0
click at [169, 181] on td "[DOMAIN_NAME]." at bounding box center [199, 180] width 60 height 15
click at [171, 181] on span "[DOMAIN_NAME]." at bounding box center [186, 180] width 30 height 5
drag, startPoint x: 164, startPoint y: 181, endPoint x: 201, endPoint y: 181, distance: 37.3
click at [201, 181] on span "[DOMAIN_NAME]." at bounding box center [186, 180] width 30 height 5
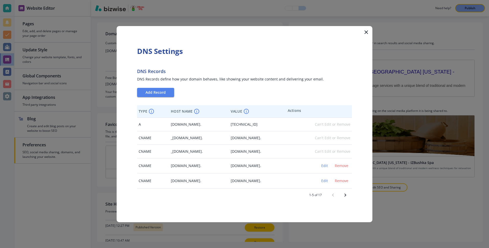
copy span "[DOMAIN_NAME]"
click at [363, 33] on icon "button" at bounding box center [366, 32] width 6 height 6
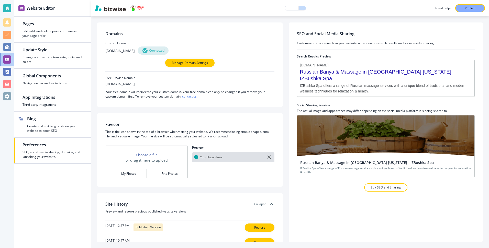
click at [192, 58] on div at bounding box center [189, 57] width 169 height 4
click at [193, 63] on p "Manage Domain Settings" at bounding box center [190, 63] width 36 height 5
